Goal: Find specific page/section: Find specific page/section

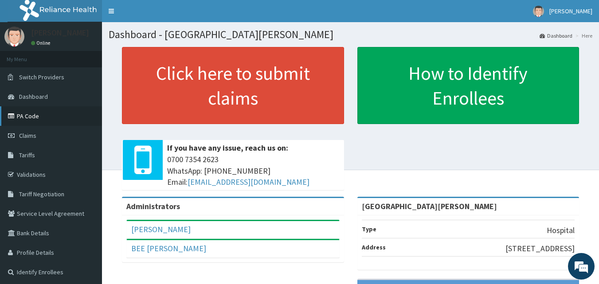
click at [47, 119] on link "PA Code" at bounding box center [51, 116] width 102 height 20
